Goal: Task Accomplishment & Management: Use online tool/utility

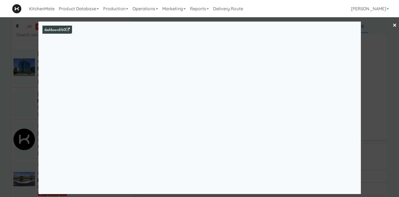
scroll to position [2632, 0]
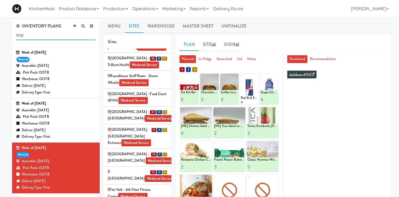
click at [25, 36] on input "aug" at bounding box center [56, 35] width 80 height 10
click at [54, 107] on div "Assemble: [DATE]" at bounding box center [56, 110] width 80 height 7
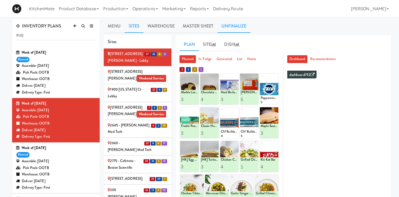
click at [231, 23] on link "Unfinalize" at bounding box center [234, 25] width 33 height 13
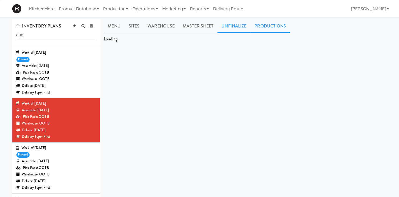
click at [269, 26] on link "Productions" at bounding box center [271, 25] width 40 height 13
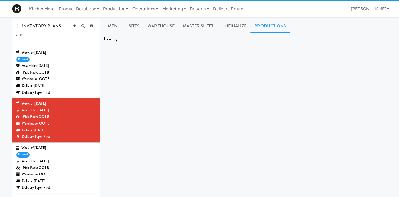
click at [269, 26] on link "Productions" at bounding box center [271, 25] width 40 height 13
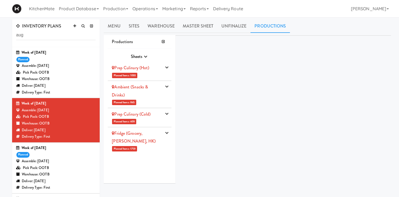
click at [122, 94] on link "Ambient (Snacks & Drinks)" at bounding box center [130, 91] width 36 height 14
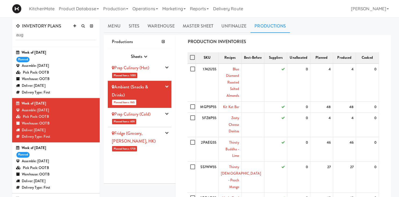
click at [137, 69] on link "Prep Culinary (Hot)" at bounding box center [130, 68] width 37 height 6
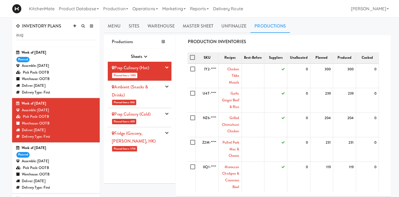
click at [146, 115] on link "Prep Culinary (Cold)" at bounding box center [131, 114] width 39 height 6
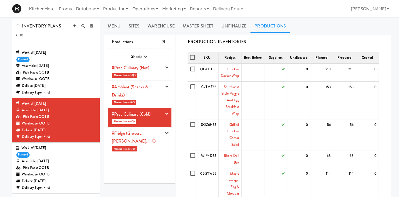
click at [145, 135] on link "Fridge (Grocery, [PERSON_NAME], HK)" at bounding box center [134, 137] width 44 height 14
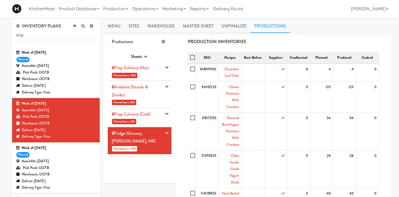
click at [135, 72] on li "Prep Culinary (Hot) Planned Items: 1093 Pick Suppliers Assign Barcodes Complete…" at bounding box center [140, 71] width 64 height 19
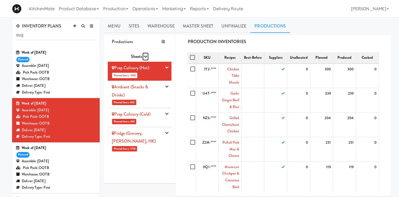
click at [145, 56] on icon "button" at bounding box center [145, 56] width 3 height 3
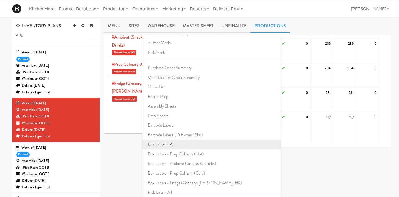
scroll to position [28, 0]
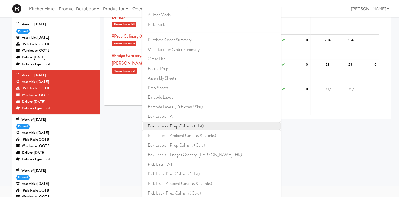
click at [190, 127] on link "Box Labels - Prep Culinary (Hot)" at bounding box center [212, 126] width 138 height 10
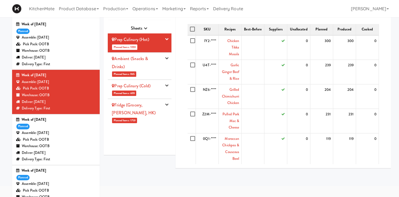
scroll to position [0, 0]
drag, startPoint x: 145, startPoint y: 27, endPoint x: 146, endPoint y: 34, distance: 6.7
click at [145, 29] on icon "button" at bounding box center [145, 27] width 3 height 3
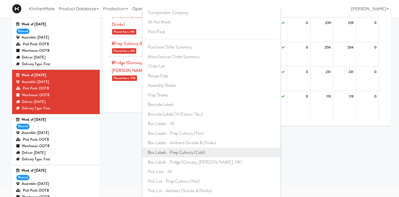
scroll to position [49, 0]
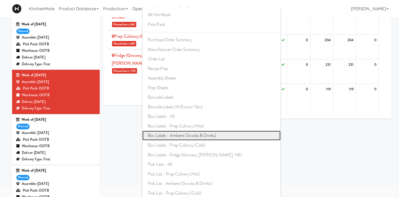
click at [184, 135] on link "Box Labels - Ambient (Snacks & Drinks)" at bounding box center [212, 135] width 138 height 10
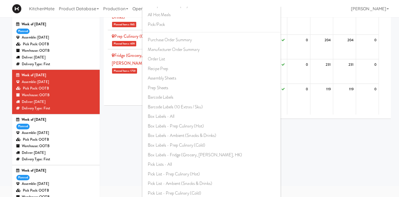
scroll to position [0, 0]
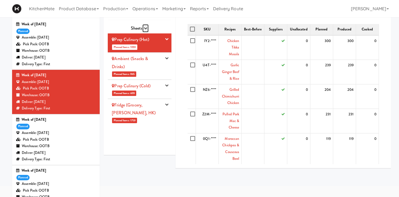
click at [145, 27] on icon "button" at bounding box center [145, 27] width 3 height 3
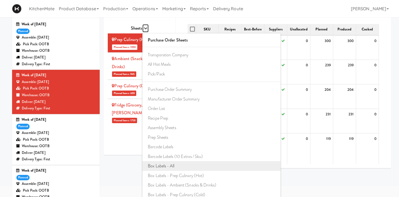
scroll to position [49, 0]
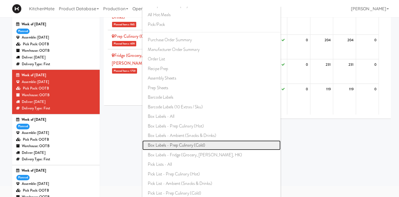
click at [192, 143] on link "Box Labels - Prep Culinary (Cold)" at bounding box center [212, 145] width 138 height 10
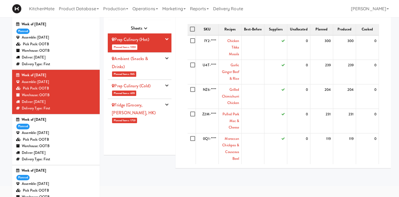
scroll to position [0, 0]
click at [145, 27] on icon "button" at bounding box center [145, 27] width 3 height 3
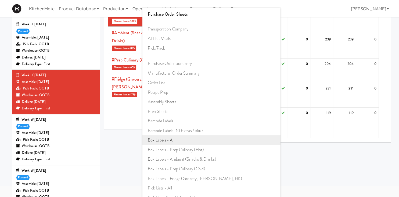
scroll to position [49, 0]
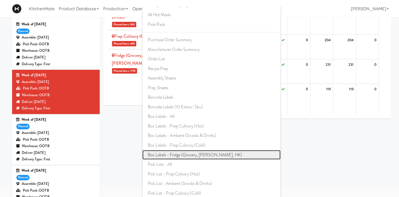
click at [191, 156] on link "Box Labels - Fridge (Grocery, [PERSON_NAME], HK)" at bounding box center [212, 155] width 138 height 10
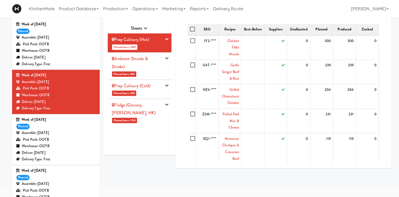
scroll to position [0, 0]
click at [143, 27] on button "button" at bounding box center [146, 28] width 6 height 8
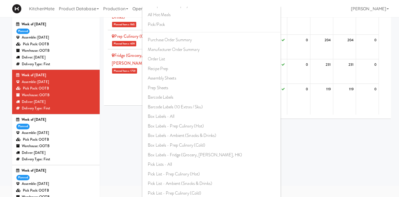
scroll to position [131, 0]
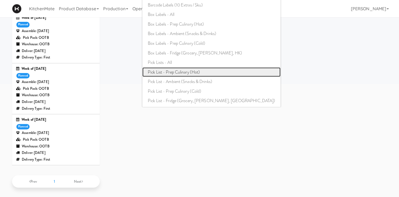
click at [185, 72] on link "Pick List - Prep Culinary (Hot)" at bounding box center [212, 72] width 138 height 10
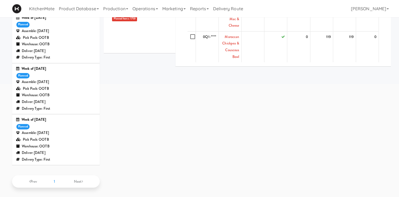
scroll to position [0, 0]
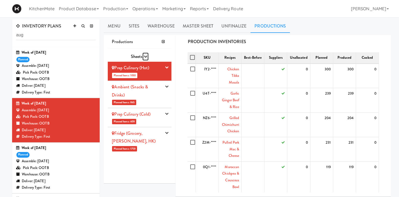
click at [146, 56] on icon "button" at bounding box center [145, 56] width 3 height 3
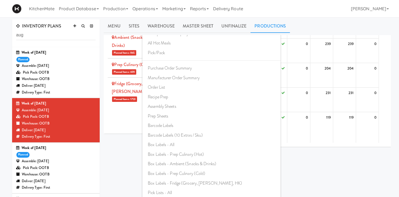
scroll to position [113, 0]
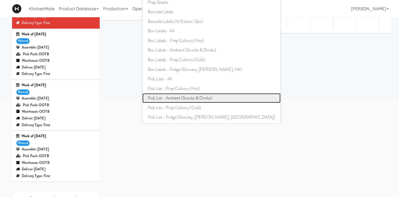
click at [186, 99] on link "Pick List - Ambient (Snacks & Drinks)" at bounding box center [212, 98] width 138 height 10
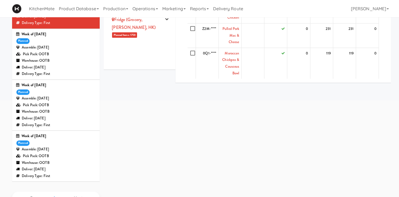
scroll to position [0, 0]
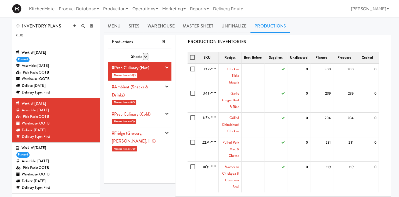
click at [146, 57] on icon "button" at bounding box center [145, 56] width 3 height 3
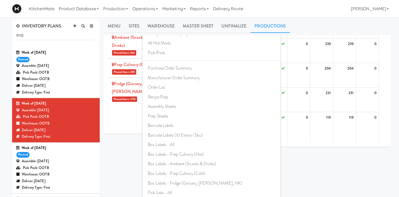
scroll to position [85, 0]
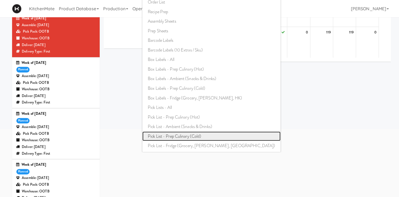
click at [187, 134] on link "Pick List - Prep Culinary (Cold)" at bounding box center [212, 136] width 138 height 10
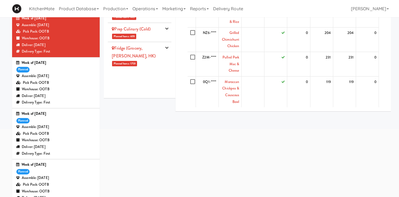
scroll to position [0, 0]
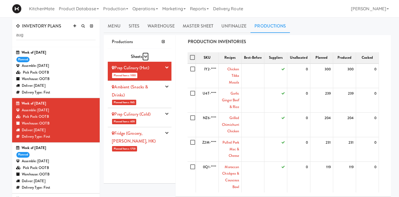
click at [146, 55] on icon "button" at bounding box center [145, 56] width 3 height 3
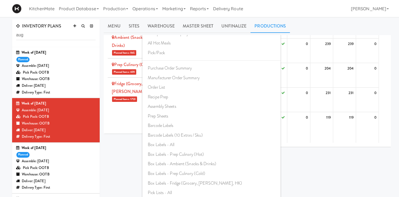
scroll to position [113, 0]
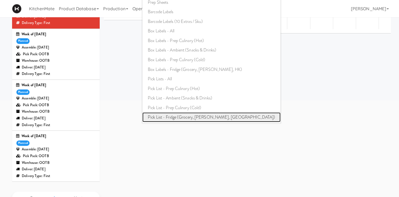
click at [182, 115] on link "Pick List - Fridge (Grocery, [PERSON_NAME], [GEOGRAPHIC_DATA])" at bounding box center [212, 117] width 138 height 10
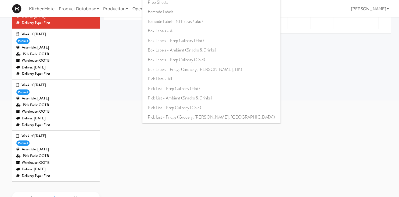
scroll to position [0, 0]
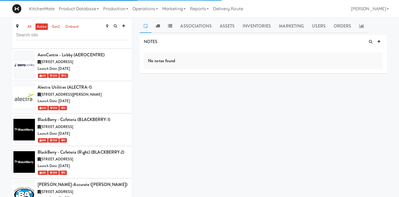
scroll to position [813, 0]
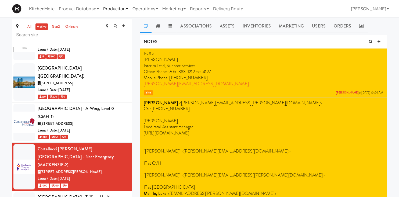
click at [113, 8] on link "Production" at bounding box center [115, 8] width 29 height 17
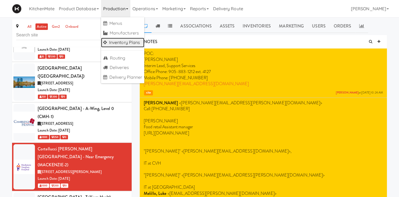
click at [129, 42] on link "Inventory Plans" at bounding box center [123, 43] width 44 height 10
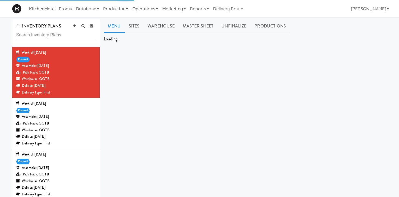
click at [57, 122] on div "Pick Pack: OOTB" at bounding box center [56, 123] width 80 height 7
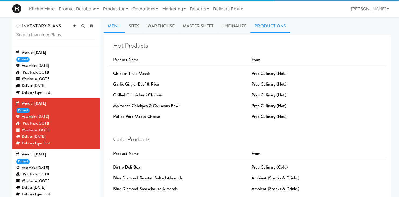
click at [267, 28] on link "Productions" at bounding box center [271, 25] width 40 height 13
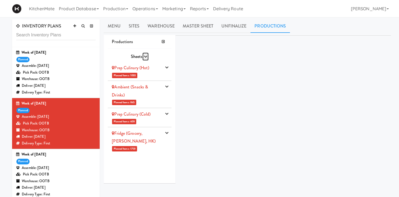
click at [146, 54] on button "button" at bounding box center [146, 56] width 6 height 8
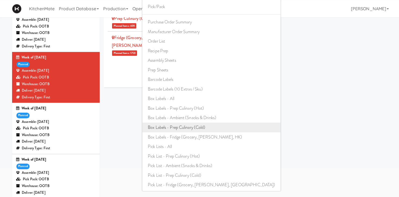
scroll to position [57, 0]
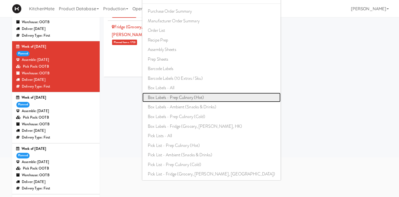
click at [190, 95] on link "Box Labels - Prep Culinary (Hot)" at bounding box center [212, 98] width 138 height 10
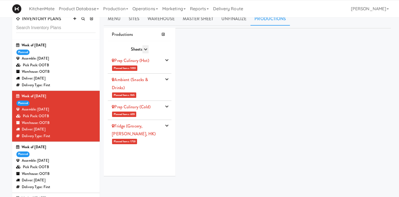
scroll to position [0, 0]
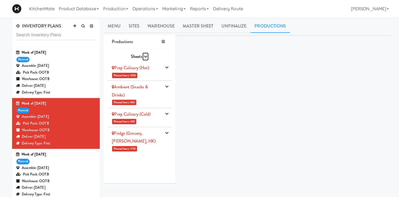
click at [146, 54] on button "button" at bounding box center [146, 56] width 6 height 8
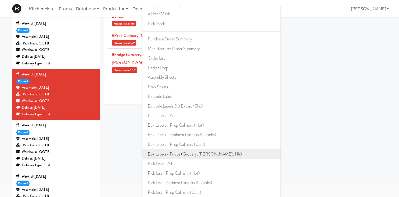
scroll to position [57, 0]
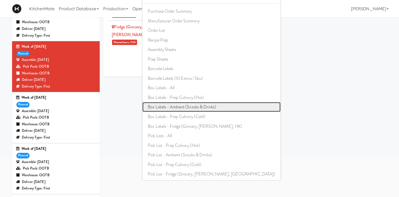
click at [192, 107] on link "Box Labels - Ambient (Snacks & Drinks)" at bounding box center [212, 107] width 138 height 10
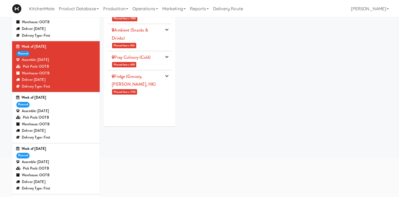
scroll to position [0, 0]
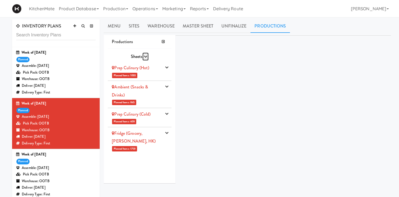
click at [144, 56] on icon "button" at bounding box center [145, 56] width 3 height 3
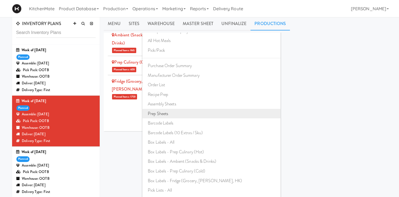
scroll to position [57, 0]
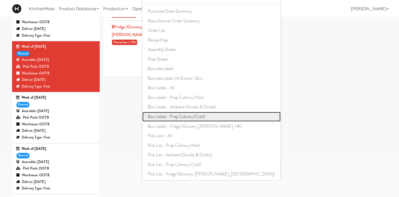
click at [194, 116] on link "Box Labels - Prep Culinary (Cold)" at bounding box center [212, 117] width 138 height 10
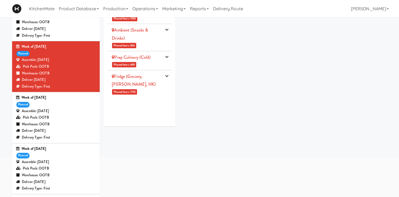
scroll to position [0, 0]
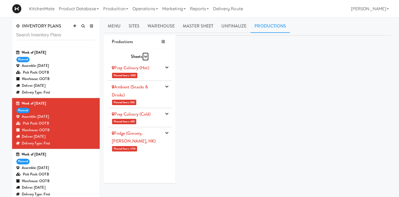
click at [146, 56] on icon "button" at bounding box center [145, 56] width 3 height 3
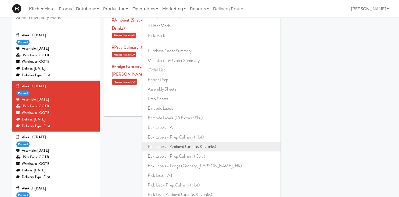
scroll to position [28, 0]
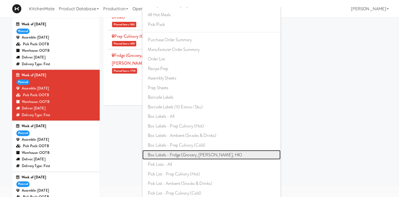
click at [194, 155] on link "Box Labels - Fridge (Grocery, [PERSON_NAME], HK)" at bounding box center [212, 155] width 138 height 10
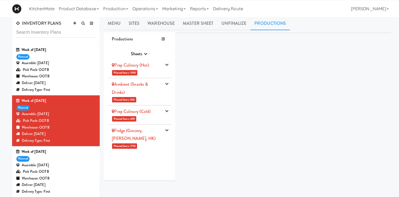
scroll to position [0, 0]
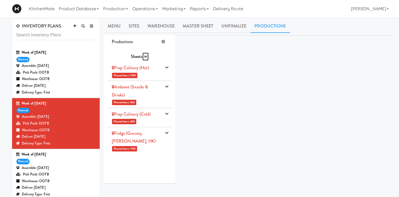
click at [146, 56] on icon "button" at bounding box center [145, 56] width 3 height 3
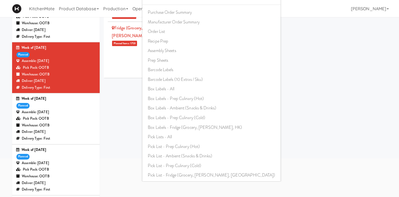
scroll to position [113, 0]
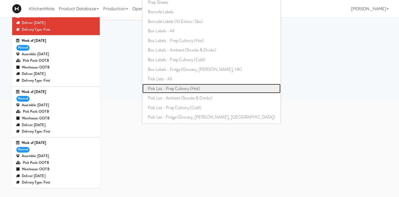
click at [186, 87] on link "Pick List - Prep Culinary (Hot)" at bounding box center [212, 89] width 138 height 10
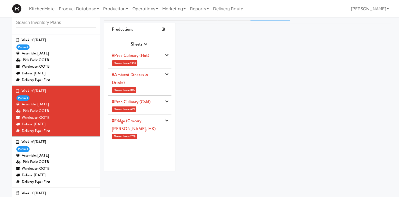
scroll to position [0, 0]
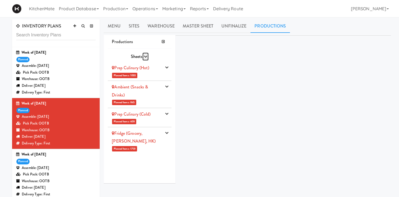
click at [145, 56] on icon "button" at bounding box center [145, 56] width 3 height 3
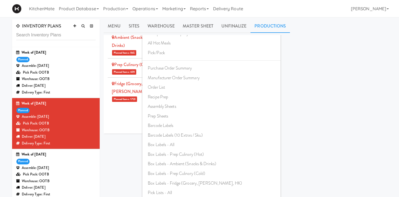
scroll to position [138, 0]
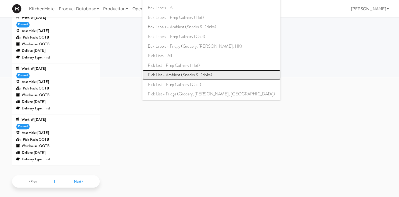
click at [191, 74] on link "Pick List - Ambient (Snacks & Drinks)" at bounding box center [212, 75] width 138 height 10
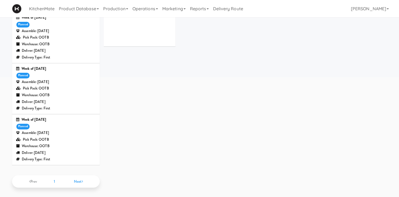
scroll to position [0, 0]
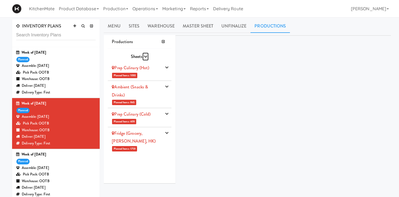
click at [147, 55] on icon "button" at bounding box center [145, 56] width 3 height 3
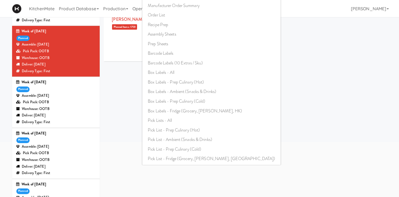
scroll to position [113, 0]
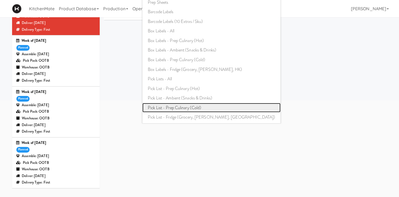
click at [193, 106] on link "Pick List - Prep Culinary (Cold)" at bounding box center [212, 108] width 138 height 10
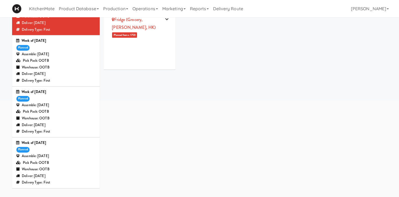
scroll to position [0, 0]
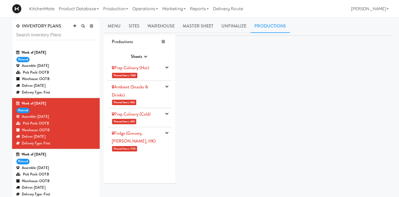
click at [142, 54] on span "Sheets" at bounding box center [137, 56] width 12 height 6
click at [147, 56] on icon "button" at bounding box center [145, 56] width 3 height 3
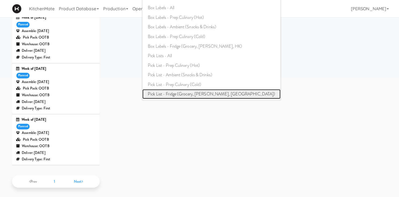
click at [197, 93] on link "Pick List - Fridge (Grocery, [PERSON_NAME], [GEOGRAPHIC_DATA])" at bounding box center [212, 94] width 138 height 10
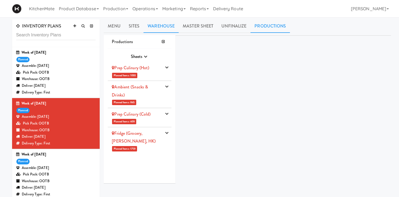
click at [160, 22] on link "Warehouse" at bounding box center [161, 25] width 35 height 13
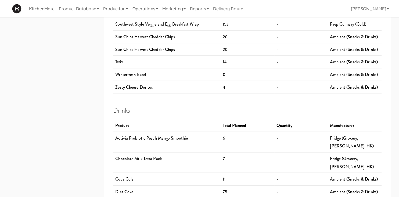
scroll to position [976, 0]
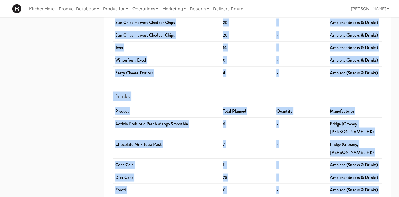
drag, startPoint x: 118, startPoint y: 64, endPoint x: 379, endPoint y: 175, distance: 283.7
copy div "Cold Products Product Total Planned Quantity Manufacturer Bistro Deli Box 68 - …"
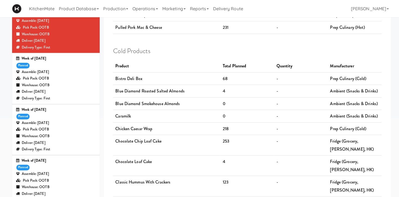
scroll to position [0, 0]
